Goal: Task Accomplishment & Management: Manage account settings

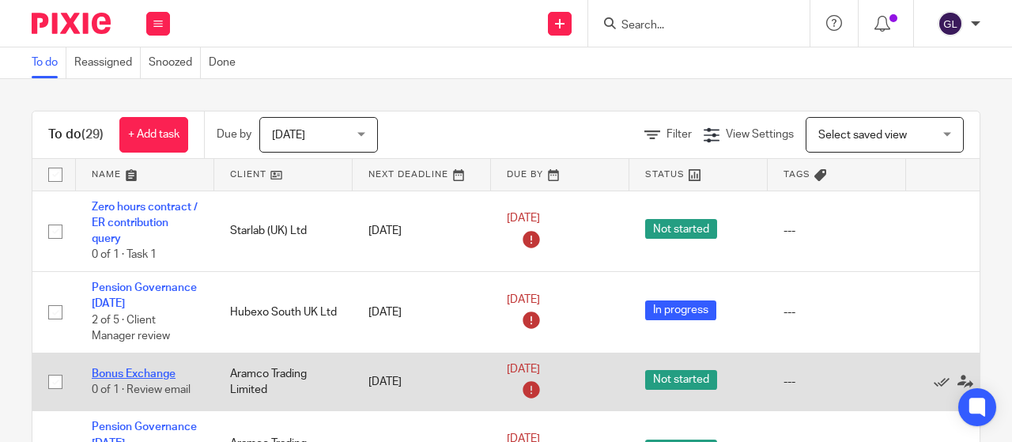
click at [158, 372] on link "Bonus Exchange" at bounding box center [134, 373] width 84 height 11
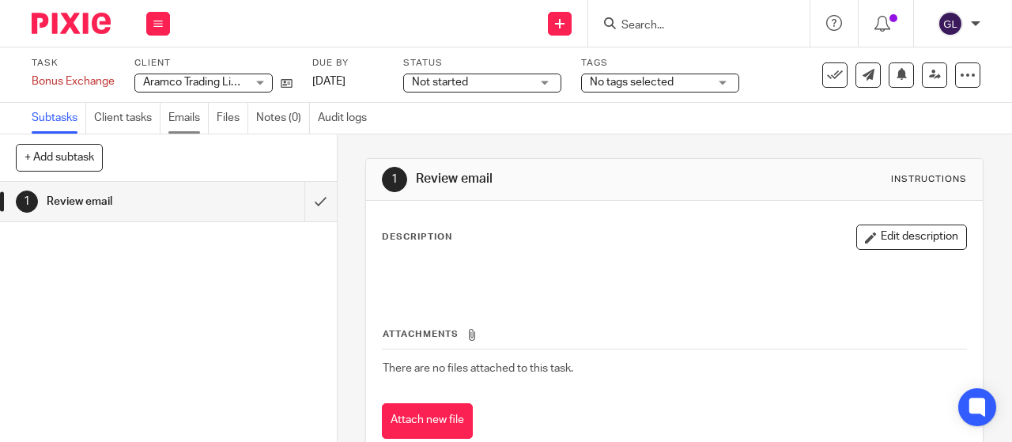
click at [198, 116] on link "Emails" at bounding box center [188, 118] width 40 height 31
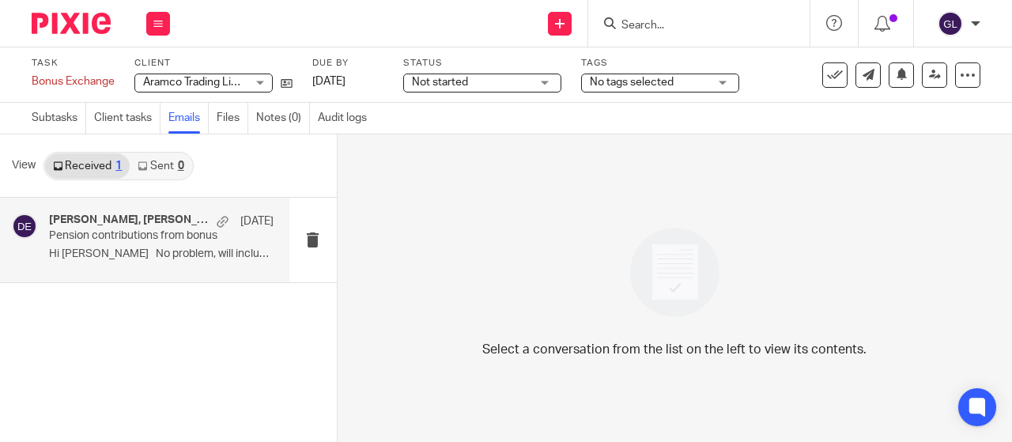
click at [89, 220] on h4 "[PERSON_NAME], [PERSON_NAME], [PERSON_NAME]" at bounding box center [129, 219] width 160 height 13
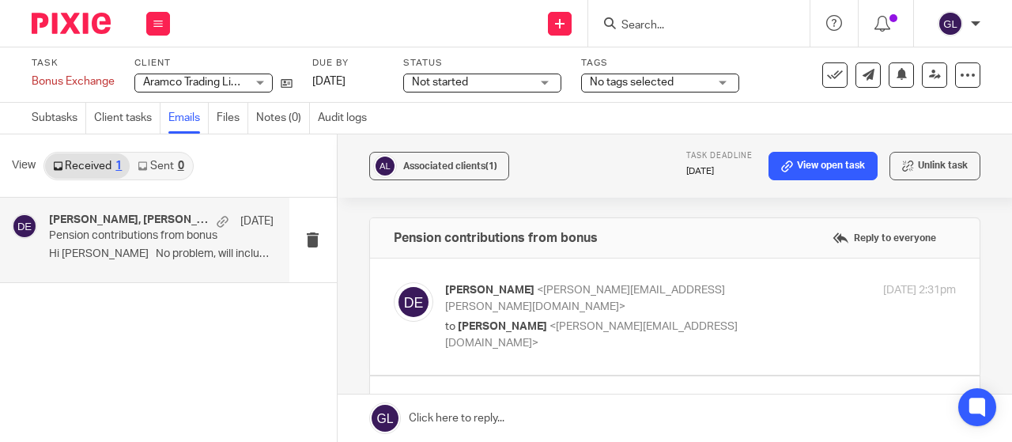
click at [700, 331] on div "[PERSON_NAME] <[PERSON_NAME][EMAIL_ADDRESS][PERSON_NAME][DOMAIN_NAME]> to [PERS…" at bounding box center [675, 316] width 562 height 69
click at [565, 330] on div "[PERSON_NAME] <[PERSON_NAME][EMAIL_ADDRESS][PERSON_NAME][DOMAIN_NAME]> to [PERS…" at bounding box center [675, 316] width 562 height 69
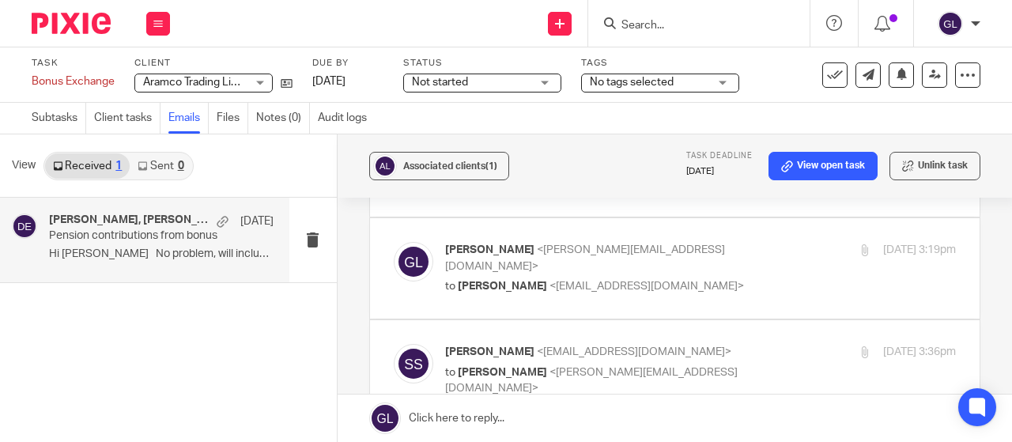
scroll to position [79, 0]
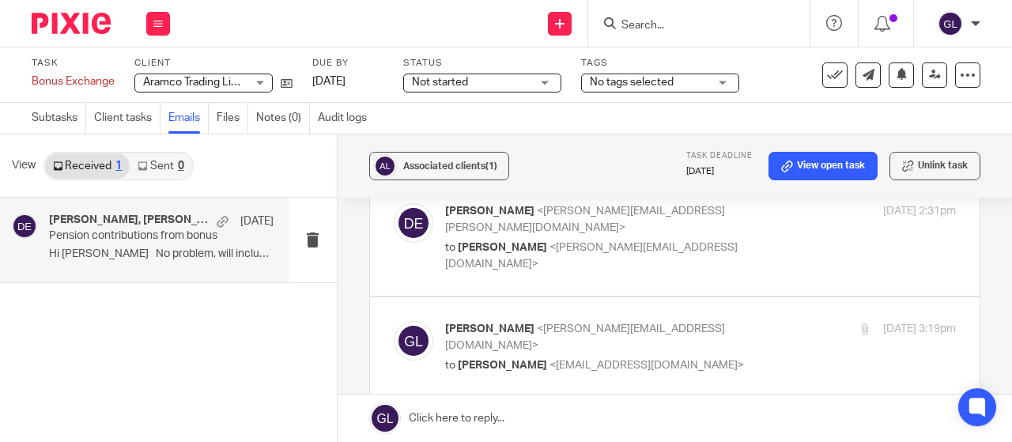
click at [710, 254] on div "[PERSON_NAME] <[PERSON_NAME][EMAIL_ADDRESS][PERSON_NAME][DOMAIN_NAME]> to [PERS…" at bounding box center [675, 237] width 562 height 69
click at [623, 257] on label at bounding box center [674, 237] width 609 height 116
click at [394, 203] on input "checkbox" at bounding box center [393, 202] width 1 height 1
checkbox input "true"
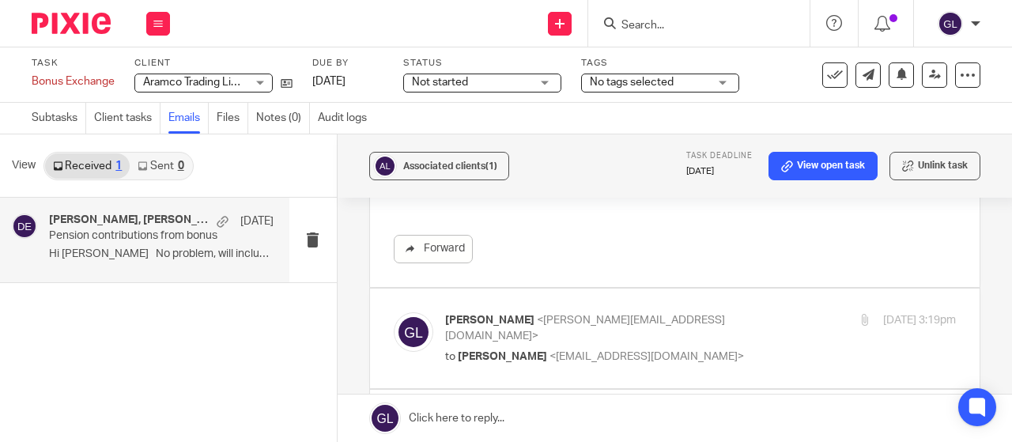
scroll to position [553, 0]
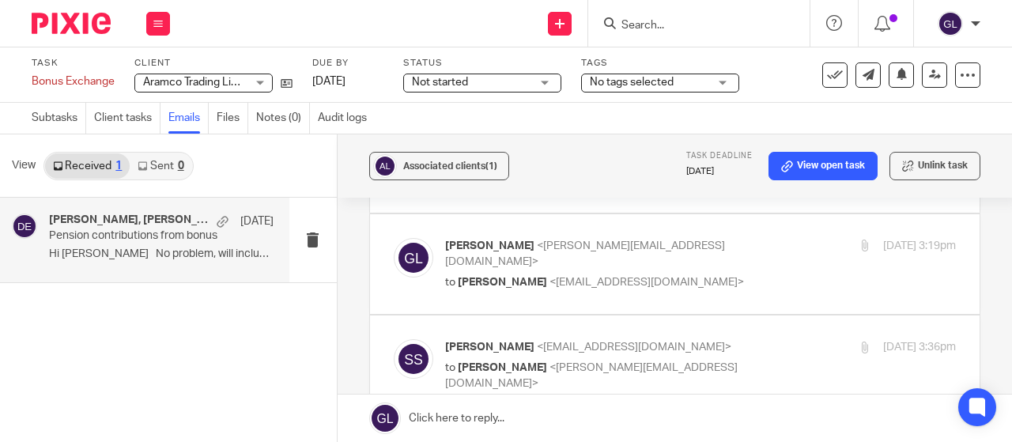
click at [710, 269] on label at bounding box center [674, 264] width 609 height 100
click at [394, 238] on input "checkbox" at bounding box center [393, 237] width 1 height 1
checkbox input "true"
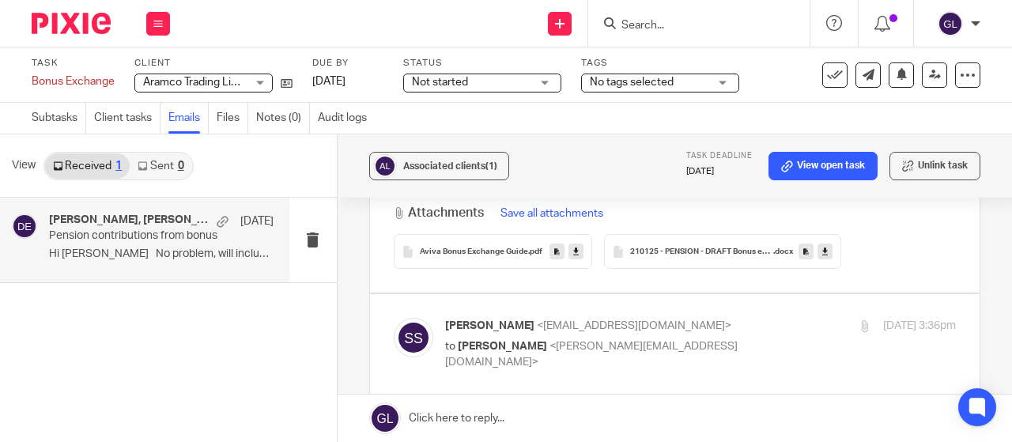
scroll to position [1502, 0]
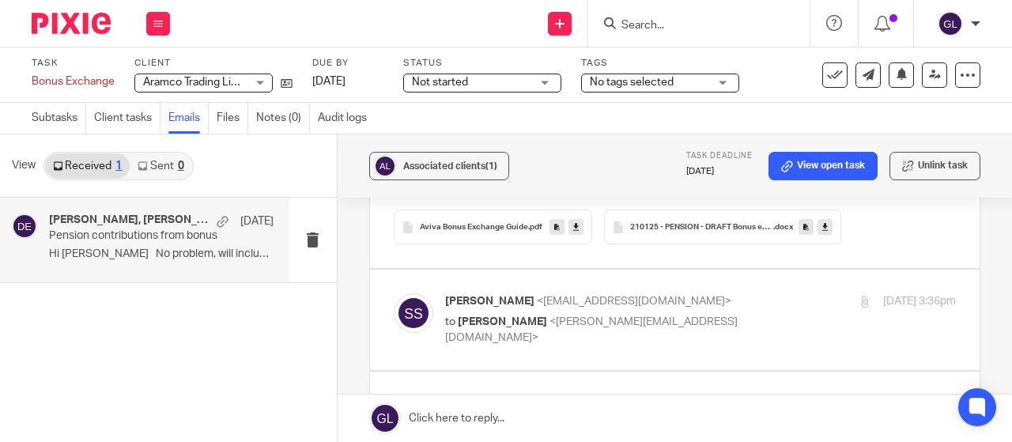
click at [645, 304] on label at bounding box center [674, 319] width 609 height 100
click at [394, 293] on input "checkbox" at bounding box center [393, 292] width 1 height 1
checkbox input "true"
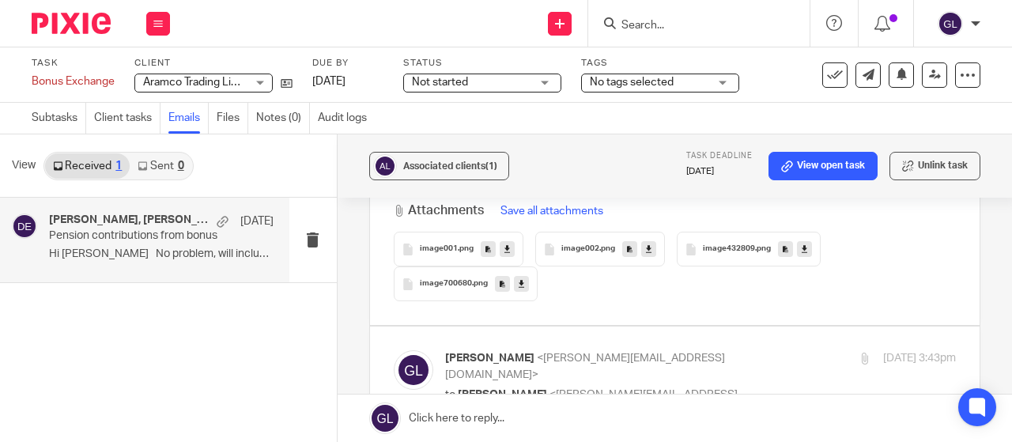
scroll to position [3161, 0]
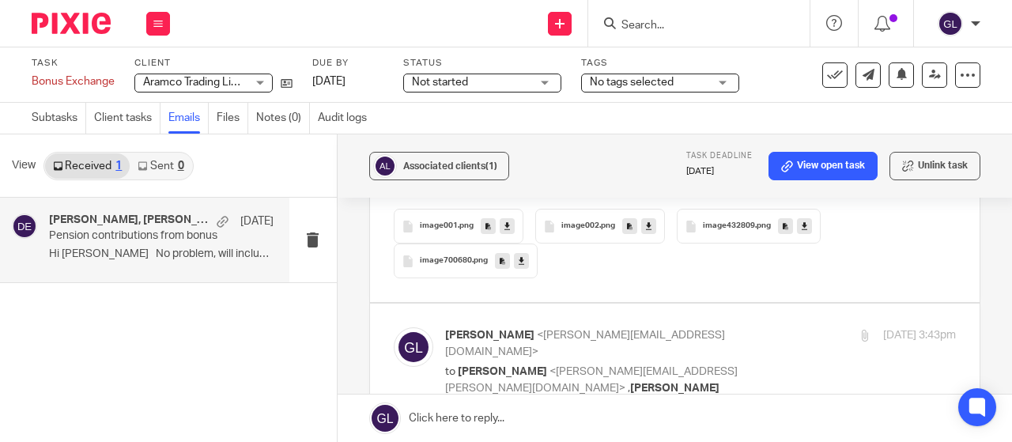
click at [722, 364] on p "to [PERSON_NAME] <[PERSON_NAME][EMAIL_ADDRESS][PERSON_NAME][DOMAIN_NAME]> , [PE…" at bounding box center [615, 388] width 341 height 49
checkbox input "true"
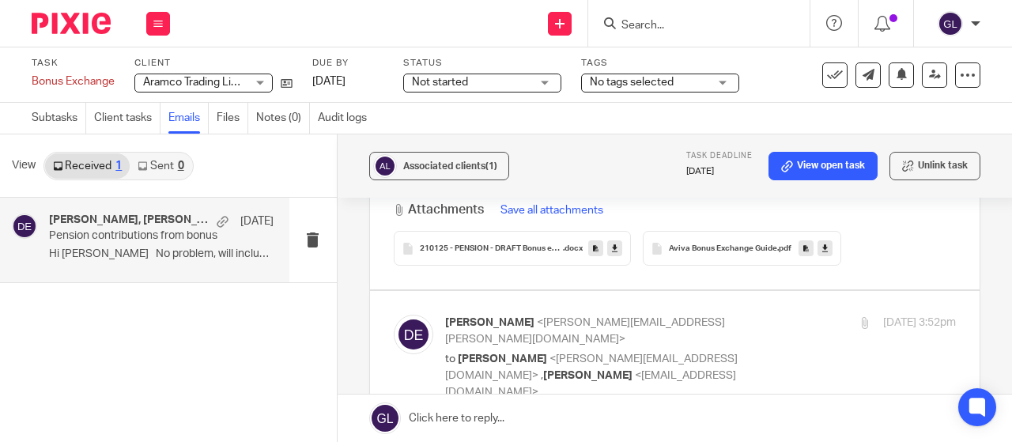
scroll to position [4189, 0]
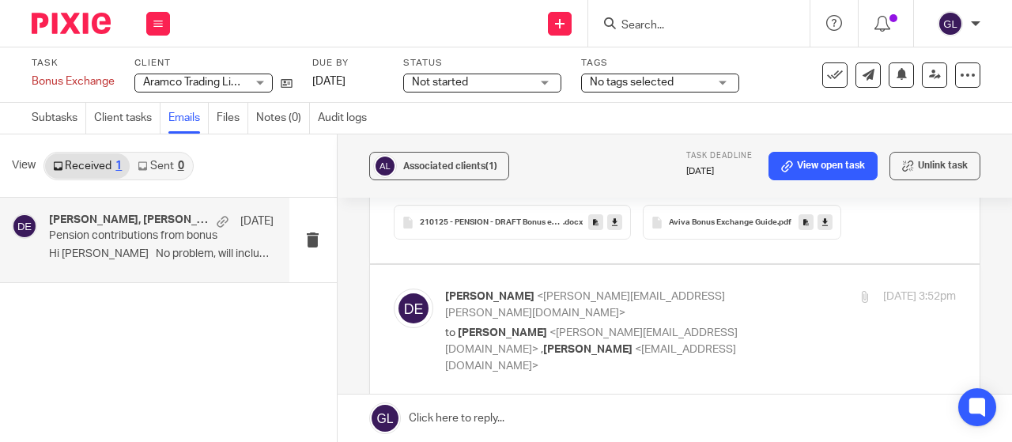
click at [518, 278] on label at bounding box center [674, 331] width 609 height 133
click at [394, 288] on input "checkbox" at bounding box center [393, 288] width 1 height 1
checkbox input "true"
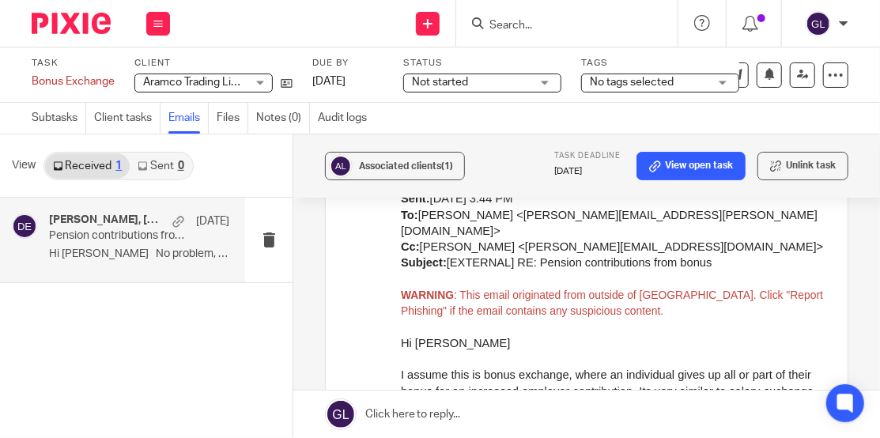
scroll to position [6819, 0]
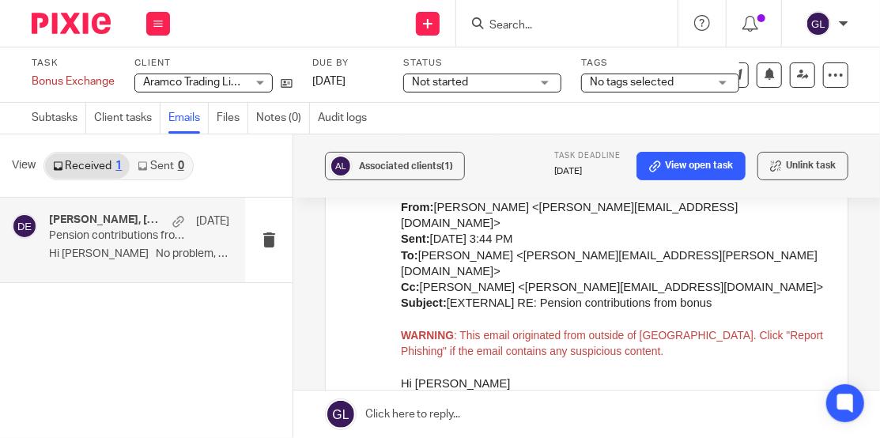
drag, startPoint x: 675, startPoint y: 367, endPoint x: 658, endPoint y: 384, distance: 24.0
click at [658, 409] on span "I assume this is bonus exchange, where an individual gives up all or part of th…" at bounding box center [606, 431] width 413 height 45
copy span "ives up all or part of their bonus for an increased employer contribution"
